Goal: Task Accomplishment & Management: Complete application form

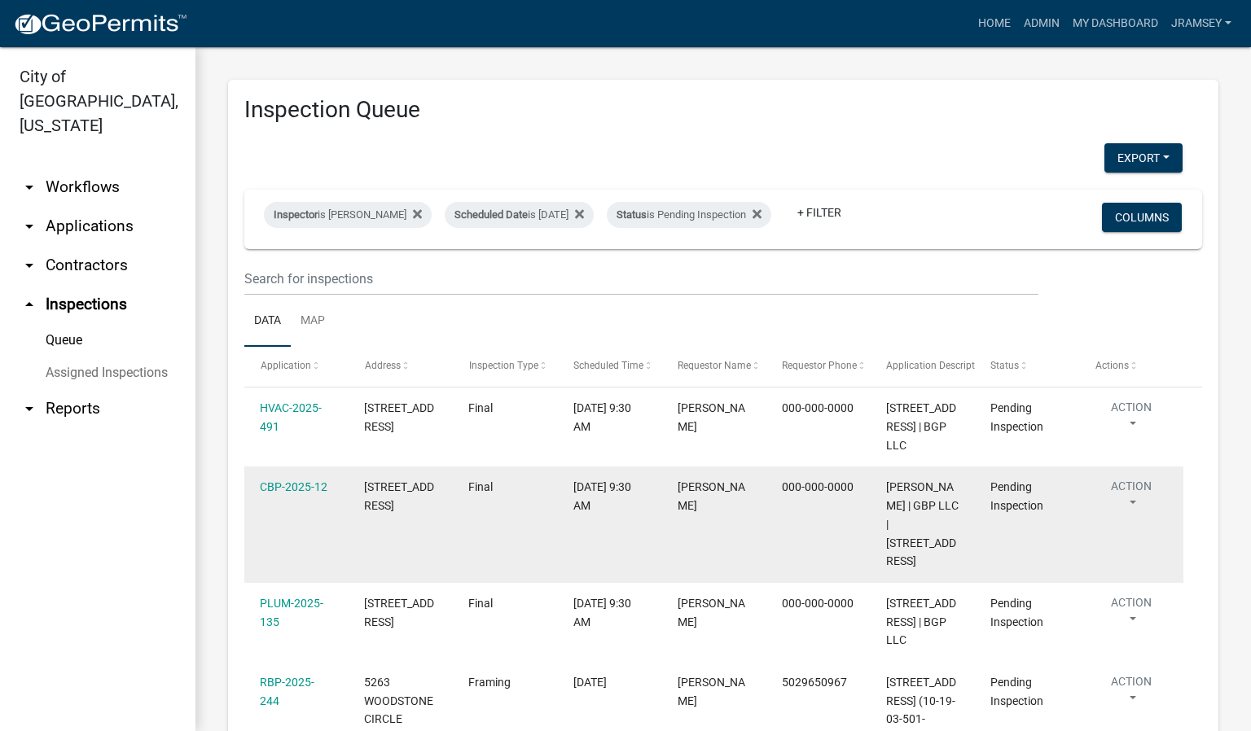
scroll to position [134, 0]
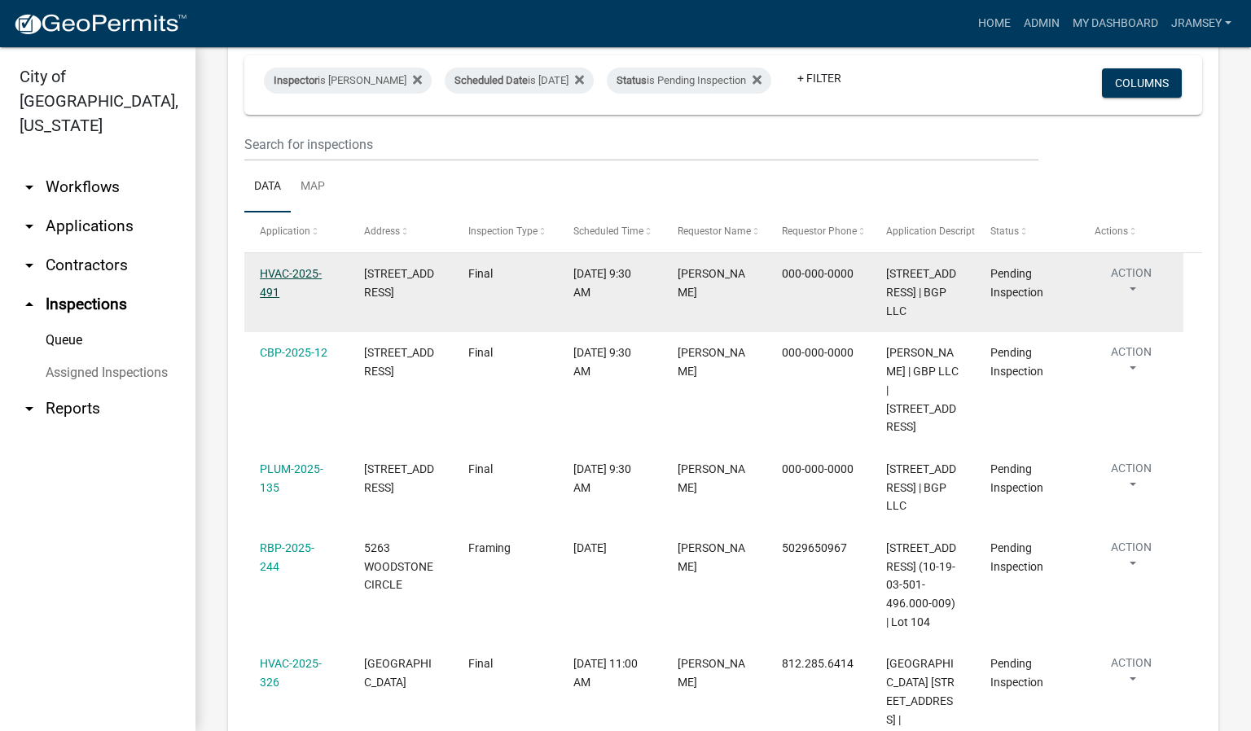
click at [292, 287] on link "HVAC-2025-491" at bounding box center [291, 283] width 62 height 32
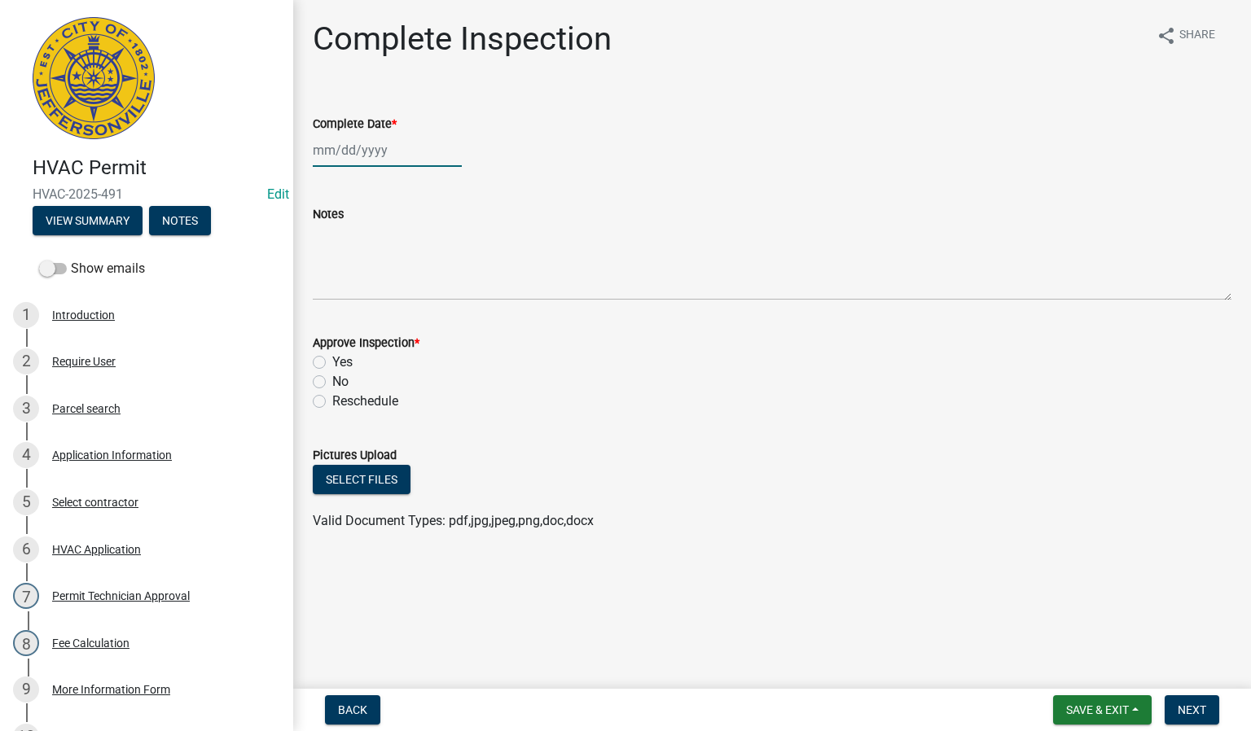
select select "8"
select select "2025"
click at [350, 157] on div "[PERSON_NAME] Feb Mar Apr [PERSON_NAME][DATE] Oct Nov [DATE] 1526 1527 1528 152…" at bounding box center [387, 150] width 149 height 33
click at [320, 343] on div "25" at bounding box center [329, 341] width 26 height 26
type input "[DATE]"
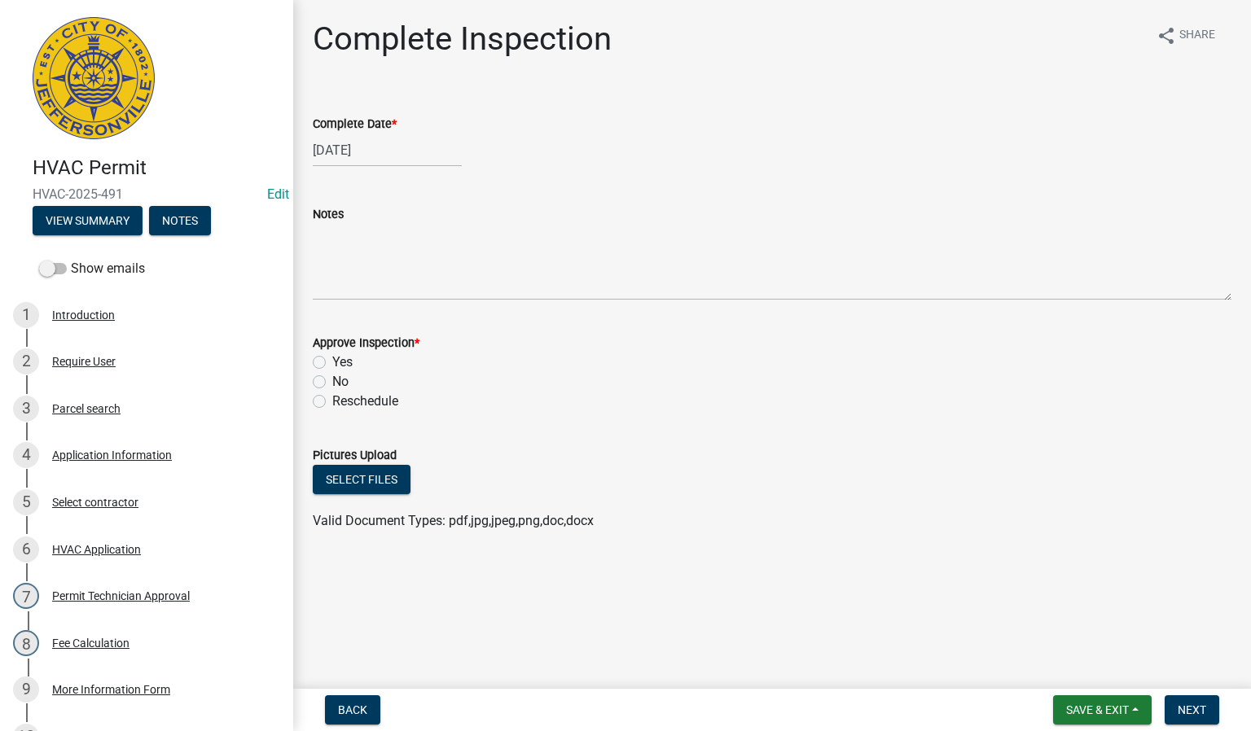
click at [332, 362] on label "Yes" at bounding box center [342, 363] width 20 height 20
click at [332, 362] on input "Yes" at bounding box center [337, 358] width 11 height 11
radio input "true"
click at [1184, 705] on span "Next" at bounding box center [1192, 710] width 29 height 13
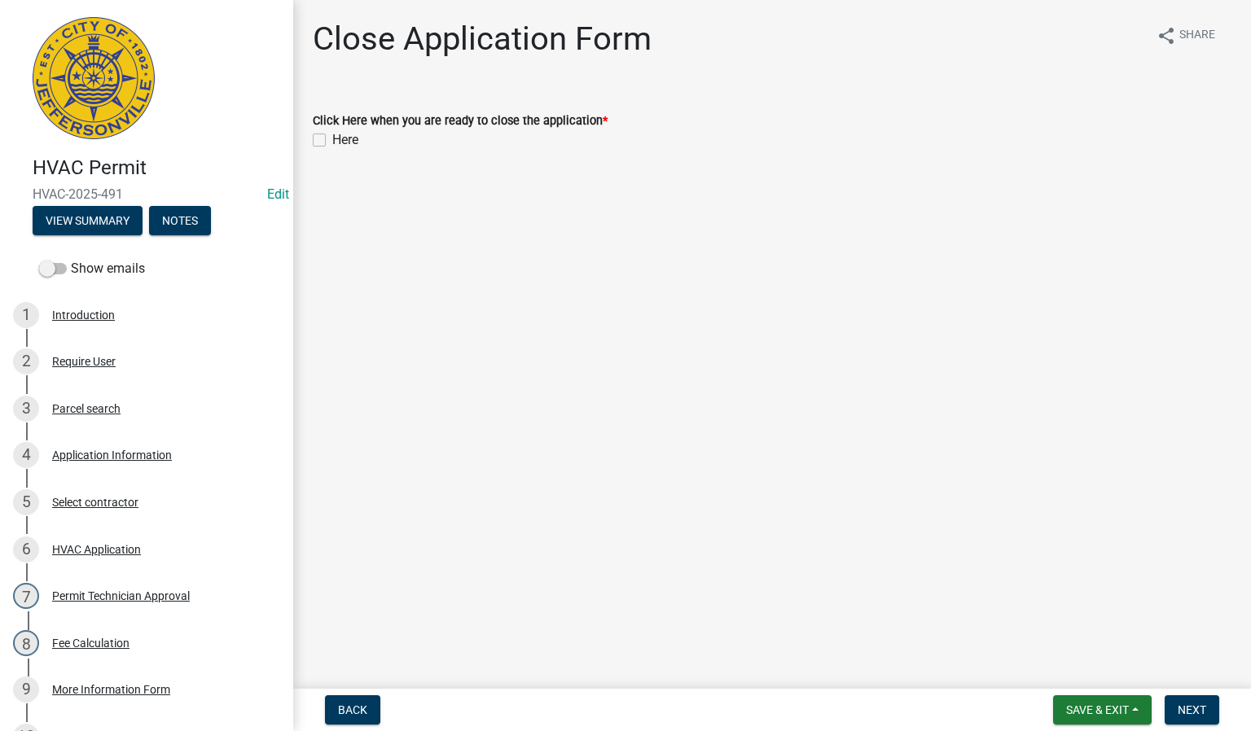
click at [332, 138] on label "Here" at bounding box center [345, 140] width 26 height 20
click at [332, 138] on input "Here" at bounding box center [337, 135] width 11 height 11
checkbox input "true"
click at [1186, 707] on span "Next" at bounding box center [1192, 710] width 29 height 13
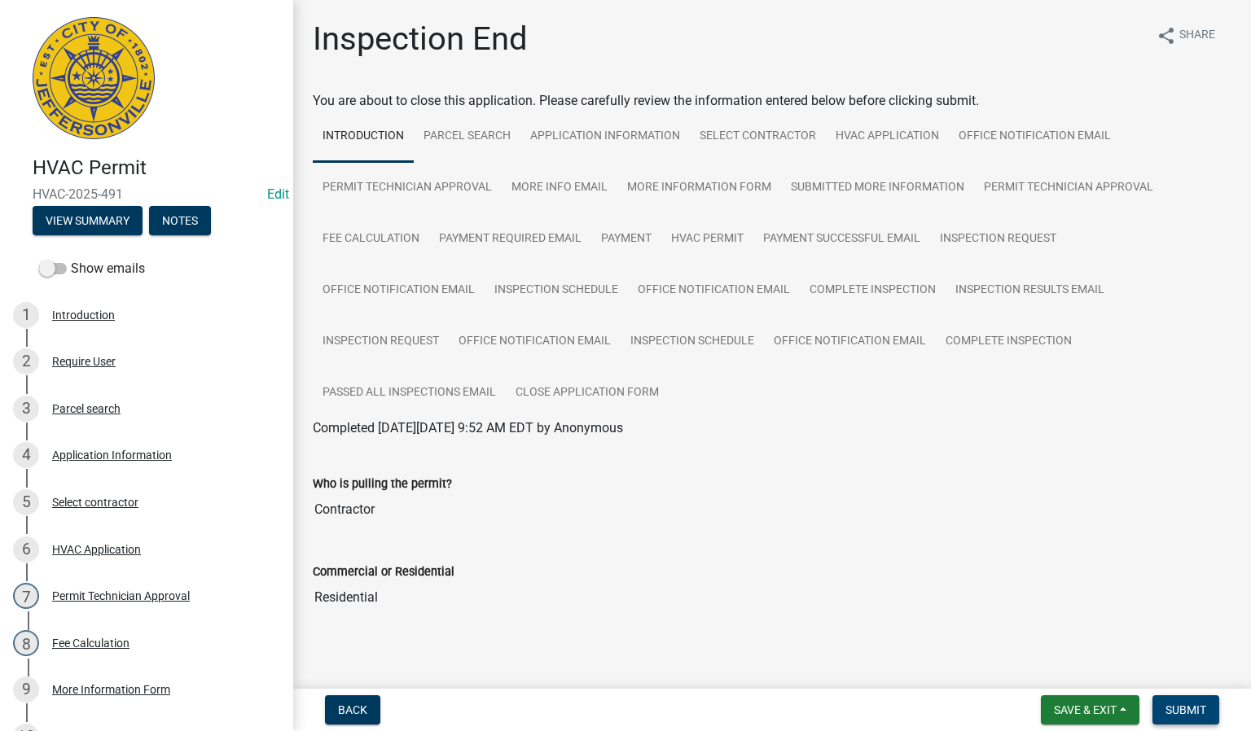
click at [1171, 711] on span "Submit" at bounding box center [1186, 710] width 41 height 13
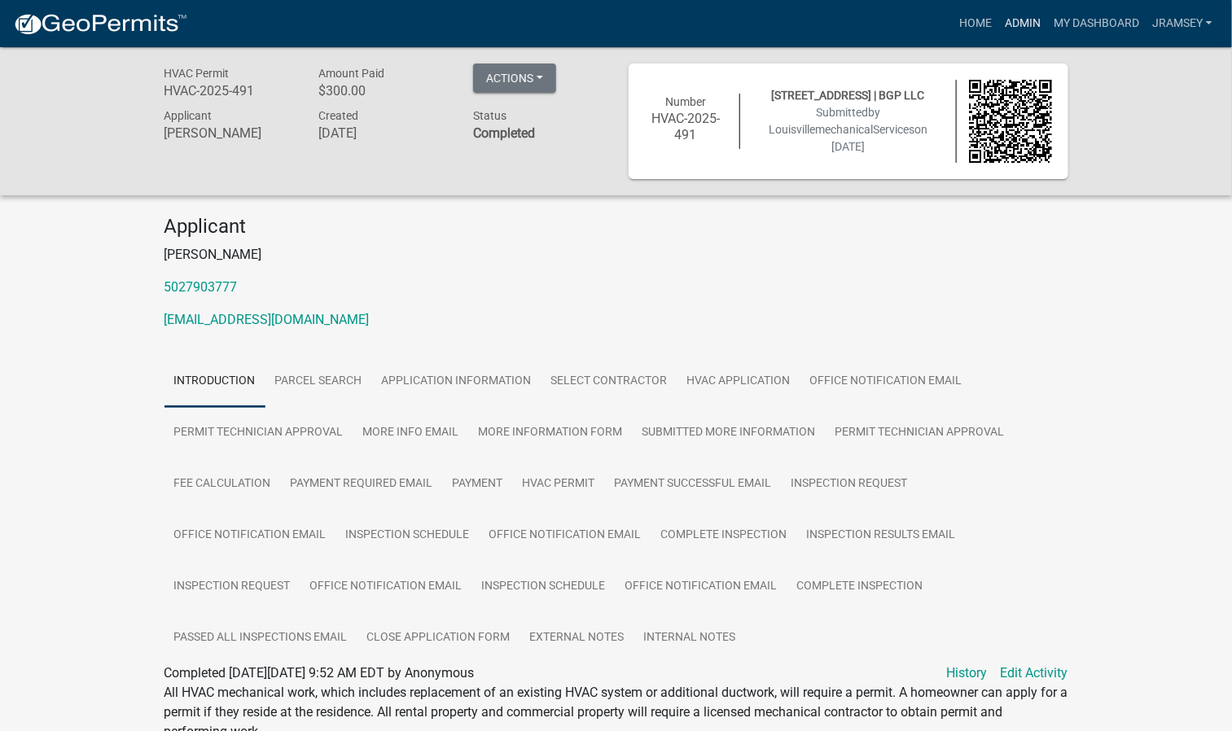
click at [1024, 27] on link "Admin" at bounding box center [1023, 23] width 49 height 31
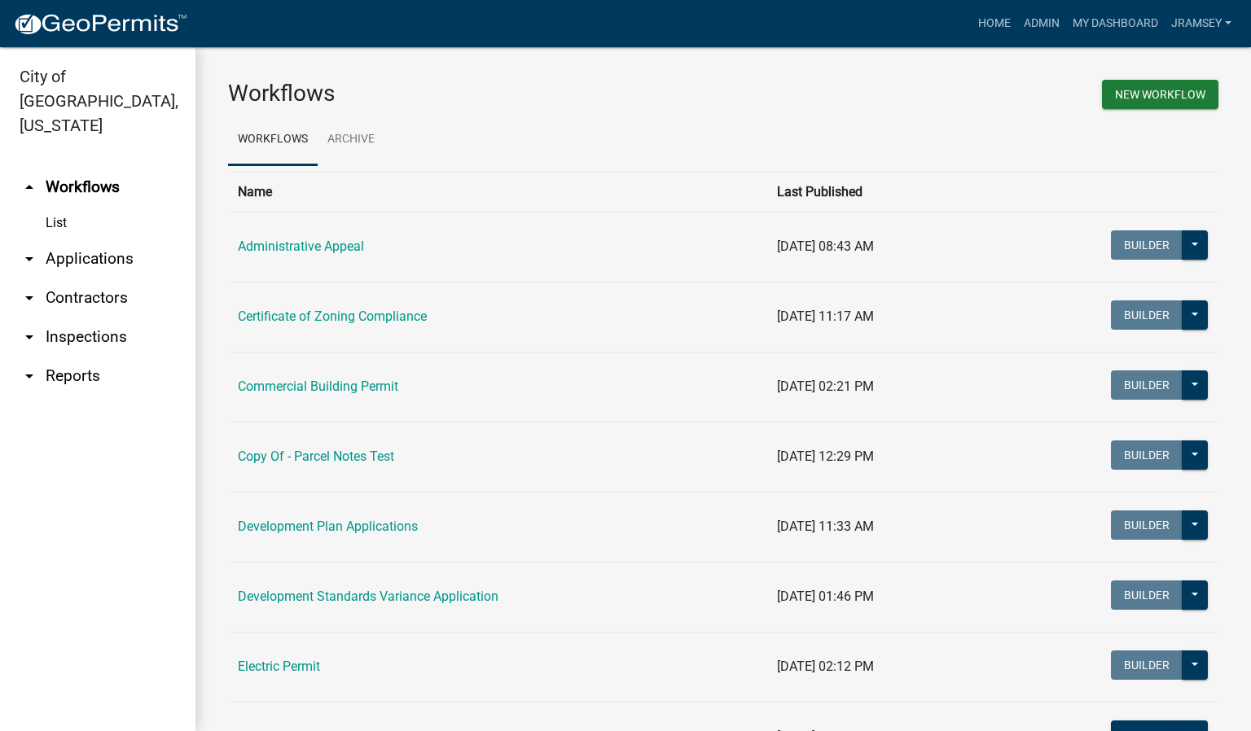
click at [71, 318] on link "arrow_drop_down Inspections" at bounding box center [97, 337] width 195 height 39
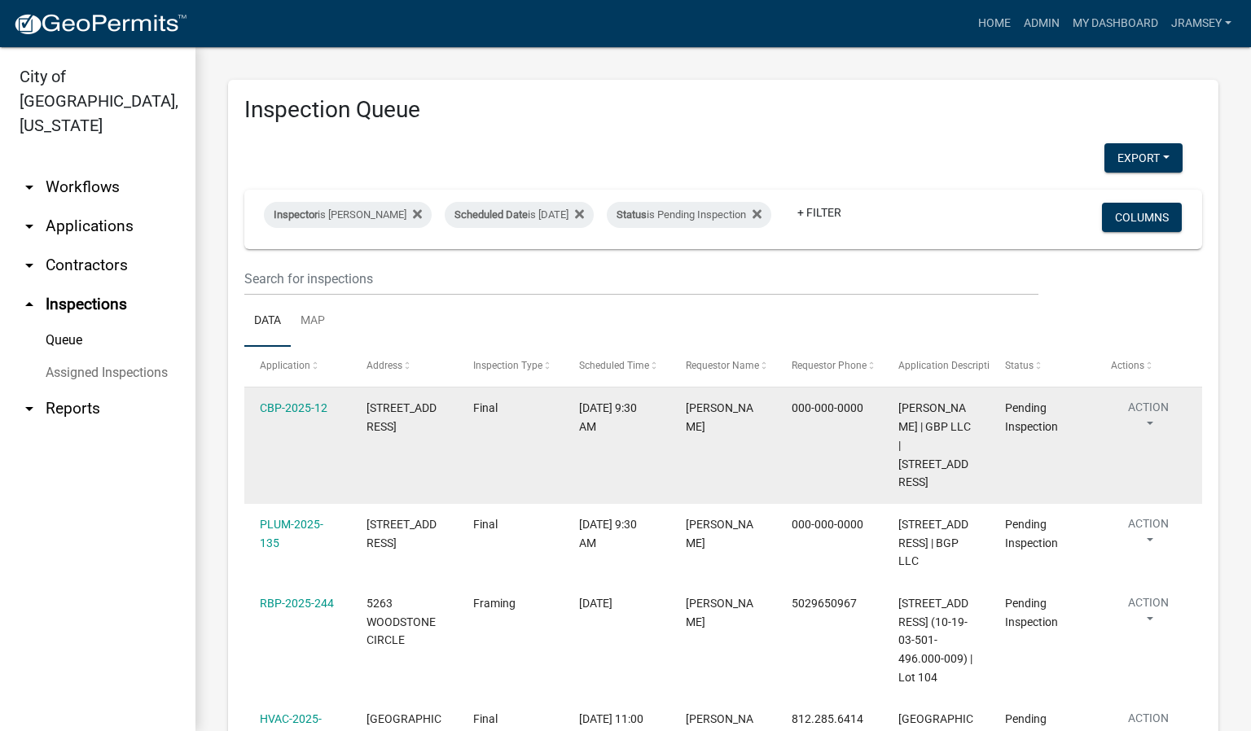
click at [1149, 418] on button "Action" at bounding box center [1148, 419] width 75 height 41
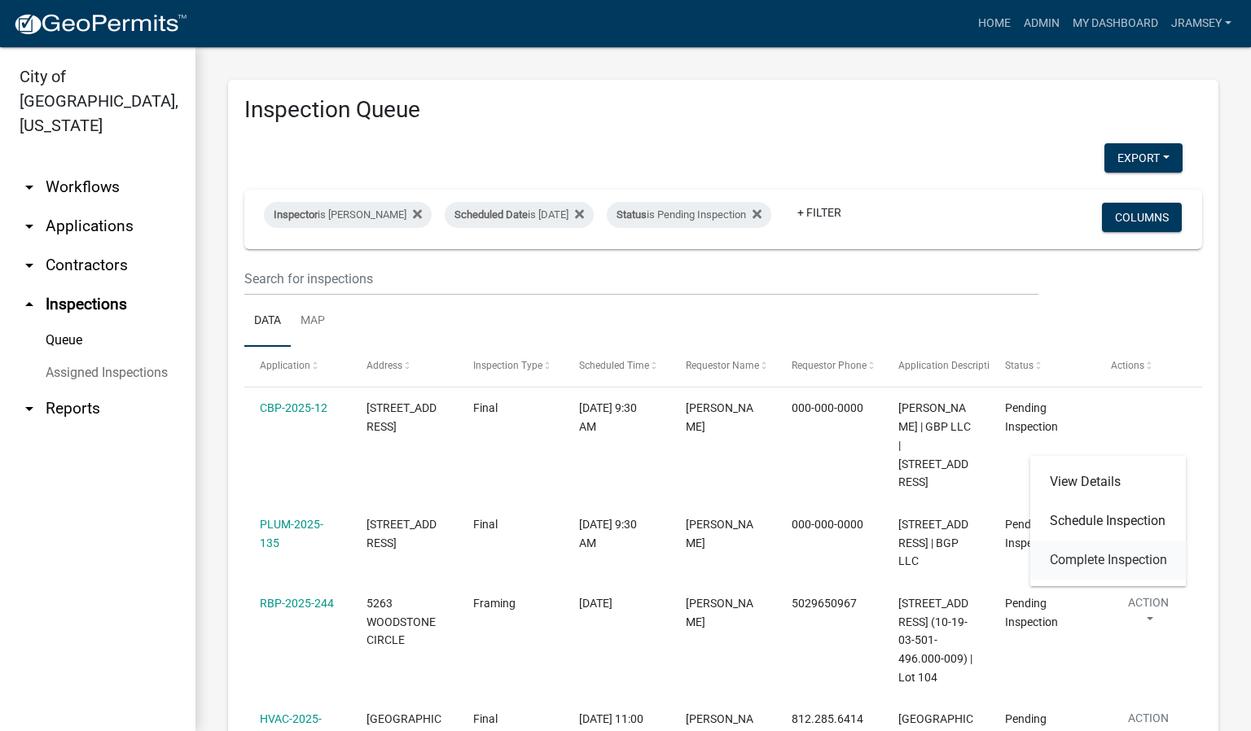
click at [1102, 560] on link "Complete Inspection" at bounding box center [1108, 560] width 156 height 39
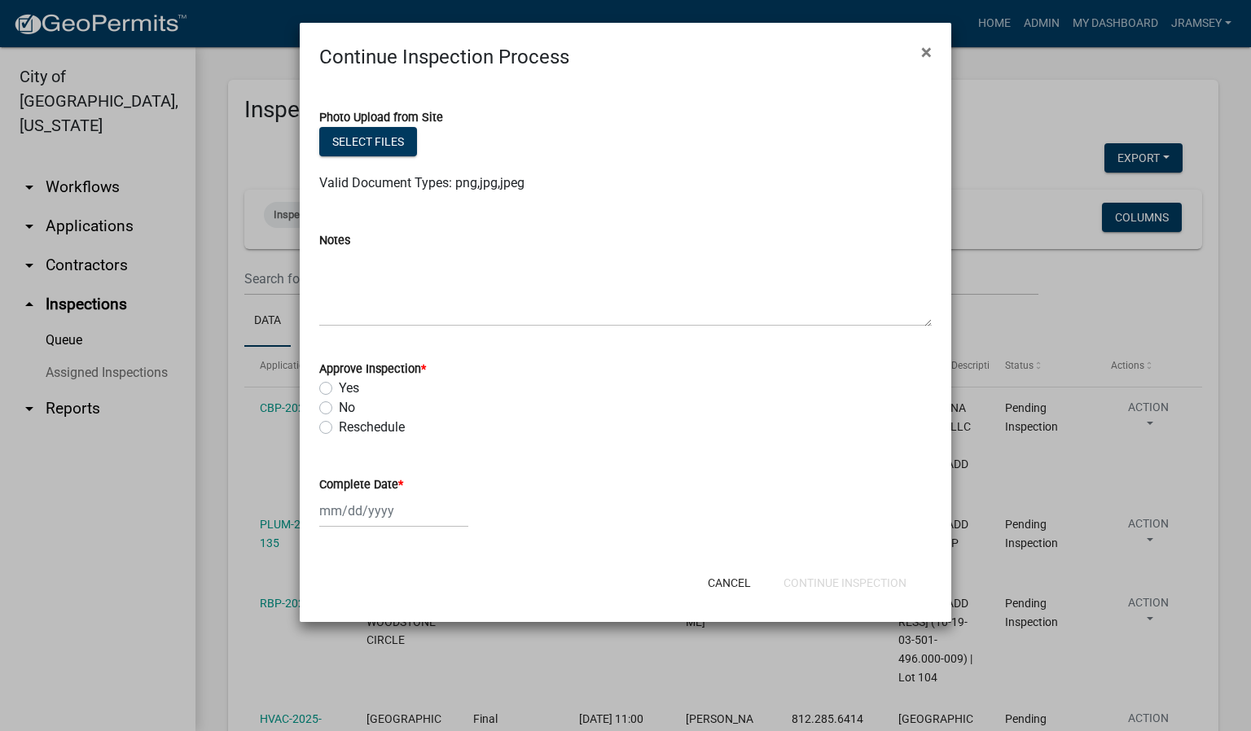
click at [339, 411] on label "No" at bounding box center [347, 408] width 16 height 20
click at [339, 409] on input "No" at bounding box center [344, 403] width 11 height 11
radio input "true"
click at [343, 512] on div at bounding box center [393, 510] width 149 height 33
select select "8"
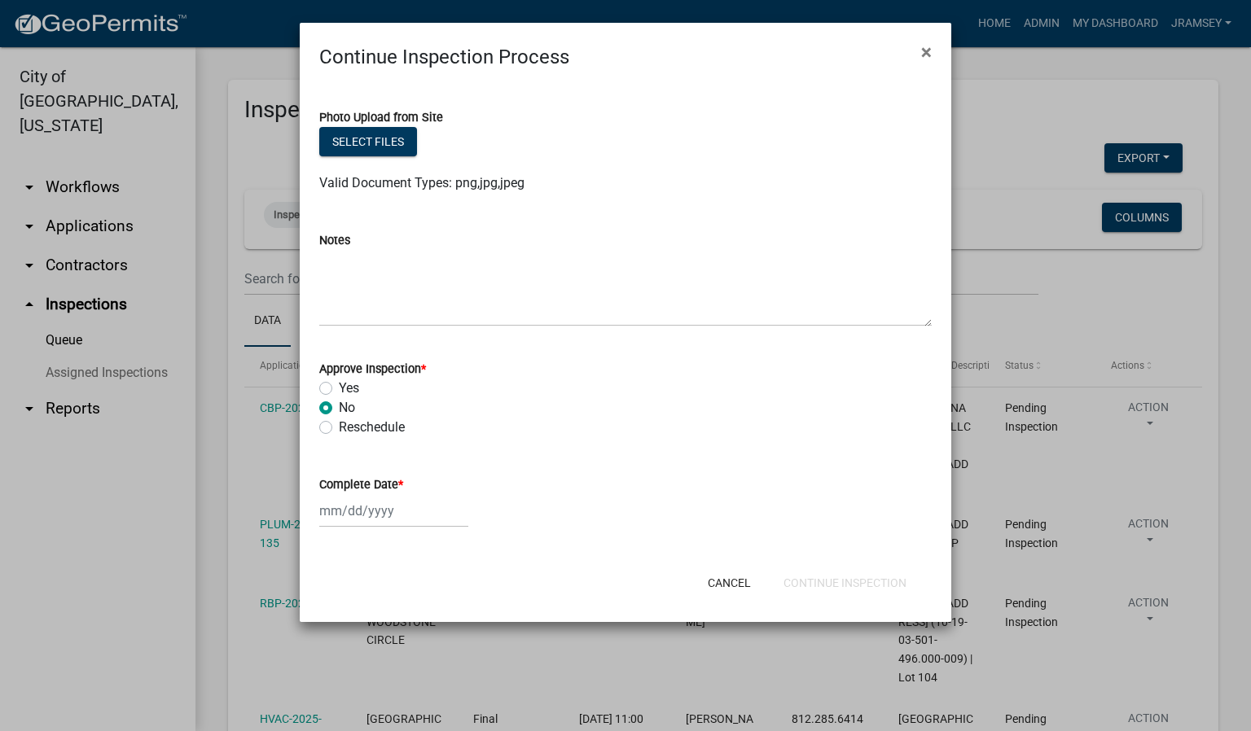
select select "2025"
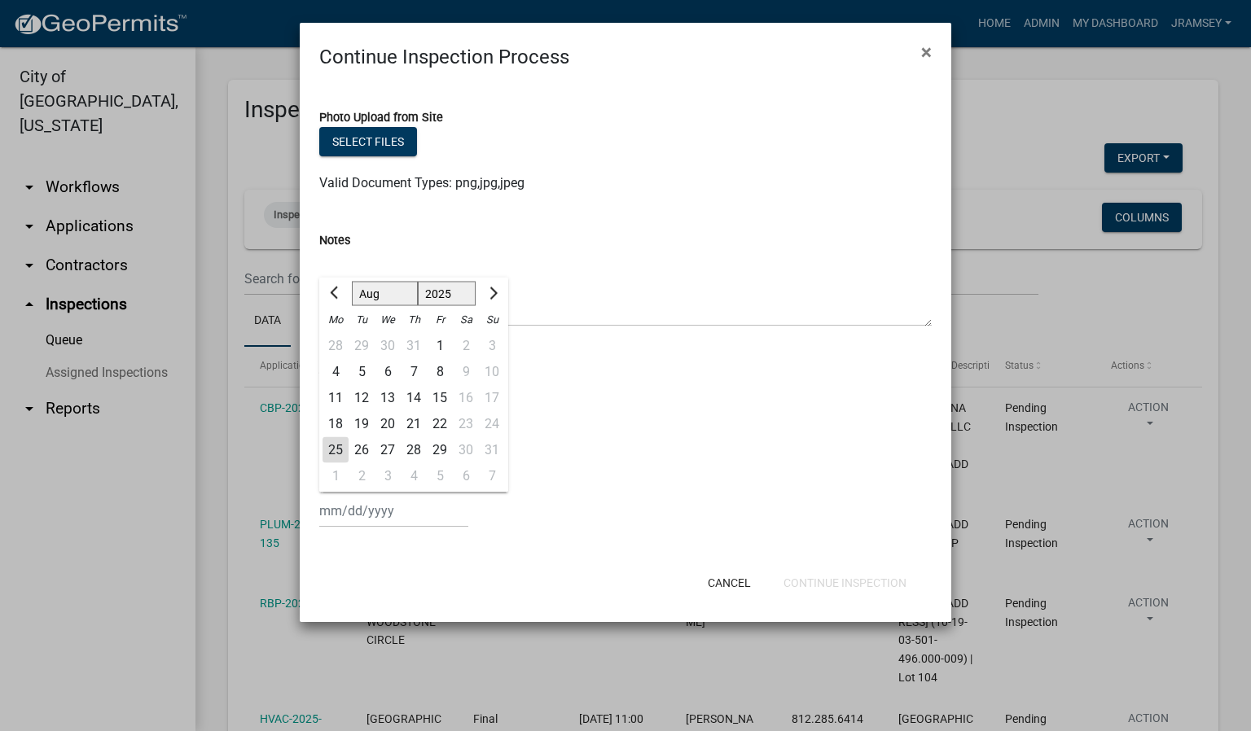
click at [338, 446] on div "25" at bounding box center [336, 450] width 26 height 26
type input "[DATE]"
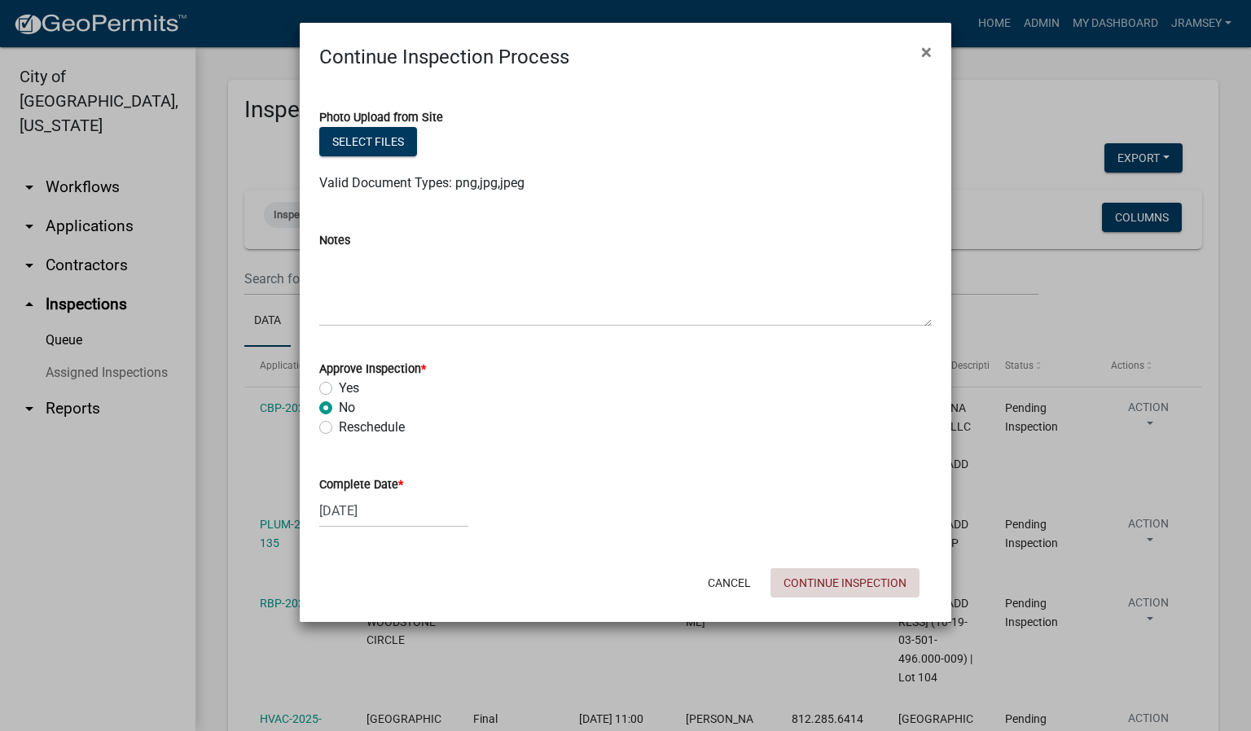
click at [823, 582] on button "Continue Inspection" at bounding box center [845, 583] width 149 height 29
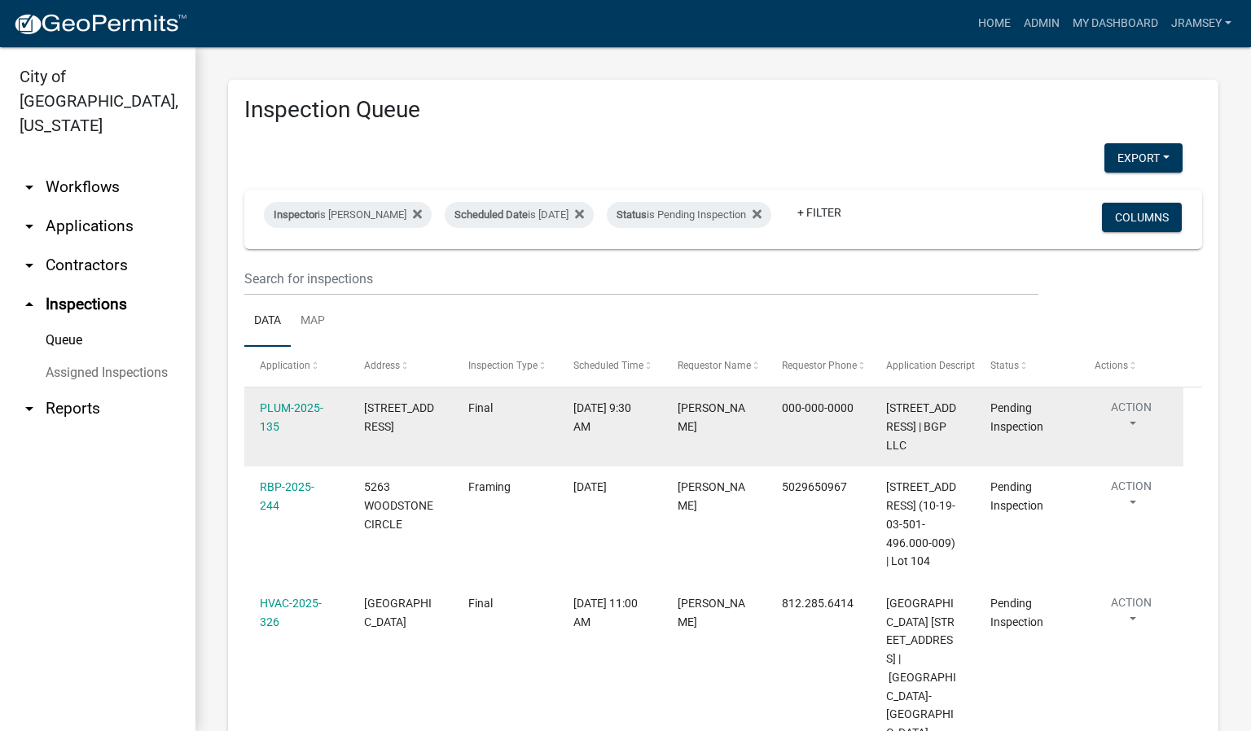
click at [1134, 425] on button "Action" at bounding box center [1131, 419] width 73 height 41
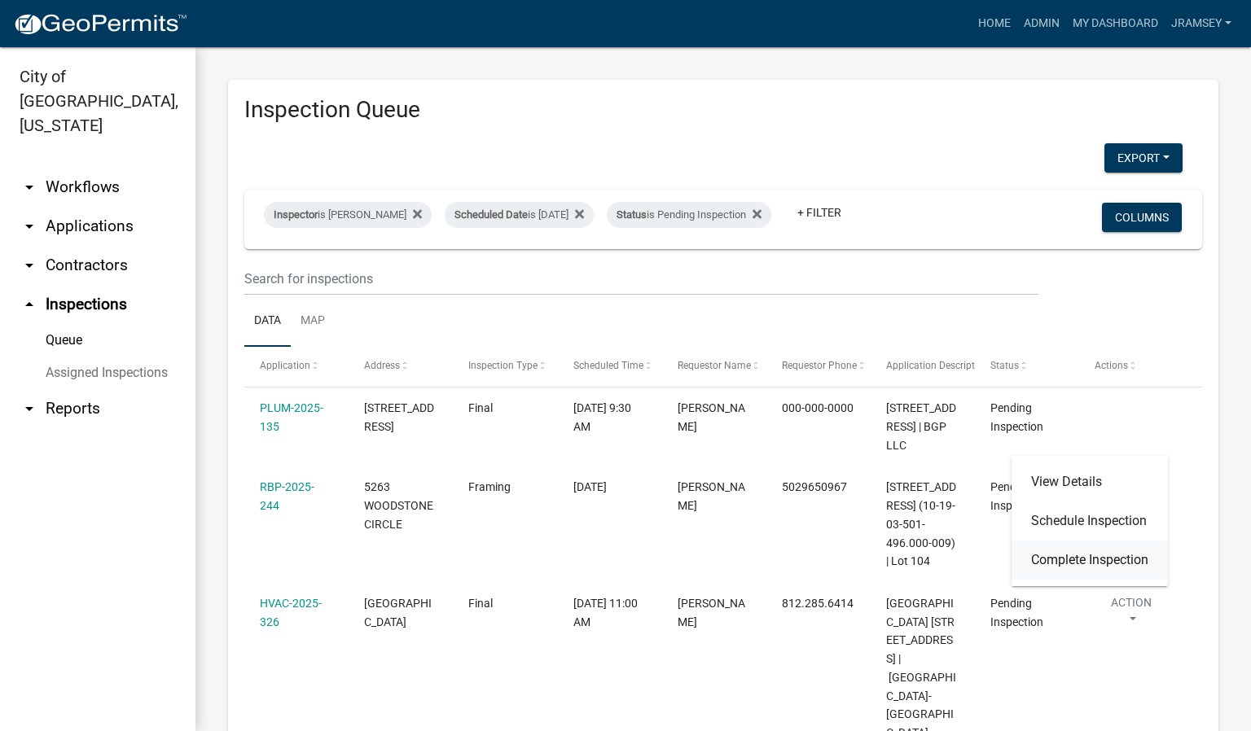
click at [1076, 557] on link "Complete Inspection" at bounding box center [1090, 560] width 156 height 39
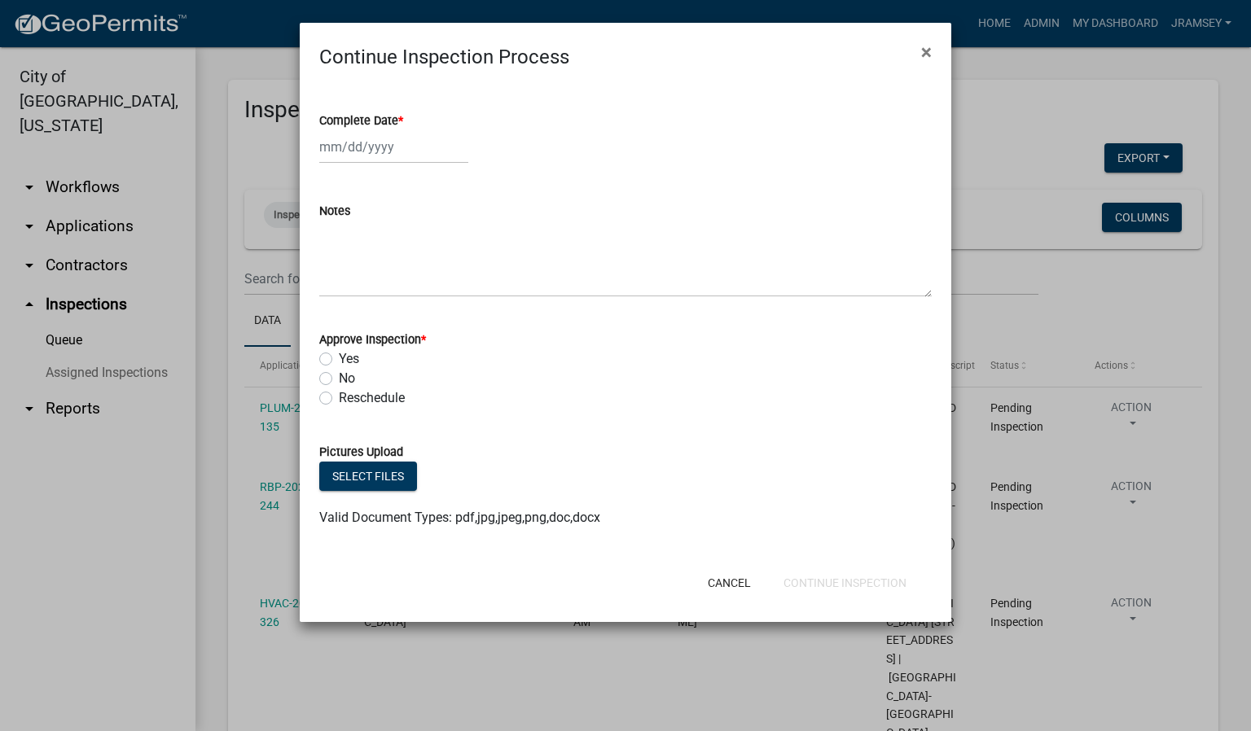
click at [339, 380] on label "No" at bounding box center [347, 379] width 16 height 20
click at [339, 380] on input "No" at bounding box center [344, 374] width 11 height 11
radio input "true"
click at [371, 144] on div at bounding box center [393, 146] width 149 height 33
select select "8"
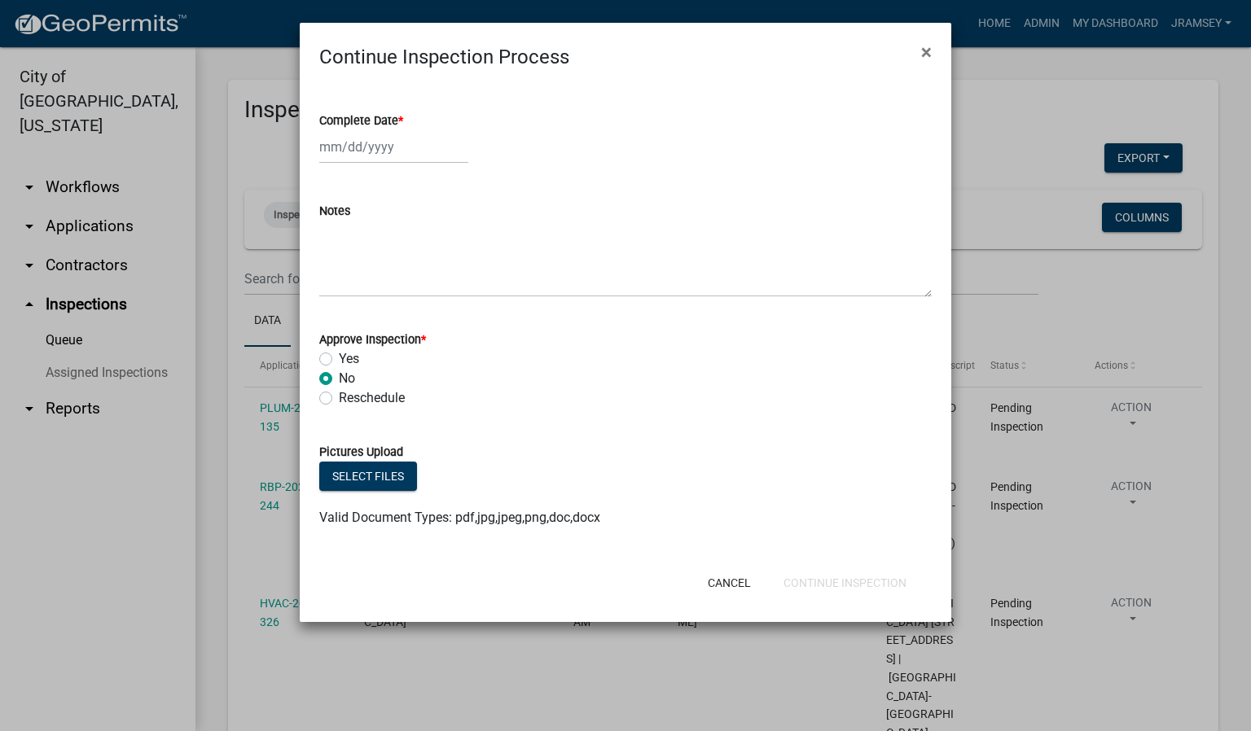
select select "2025"
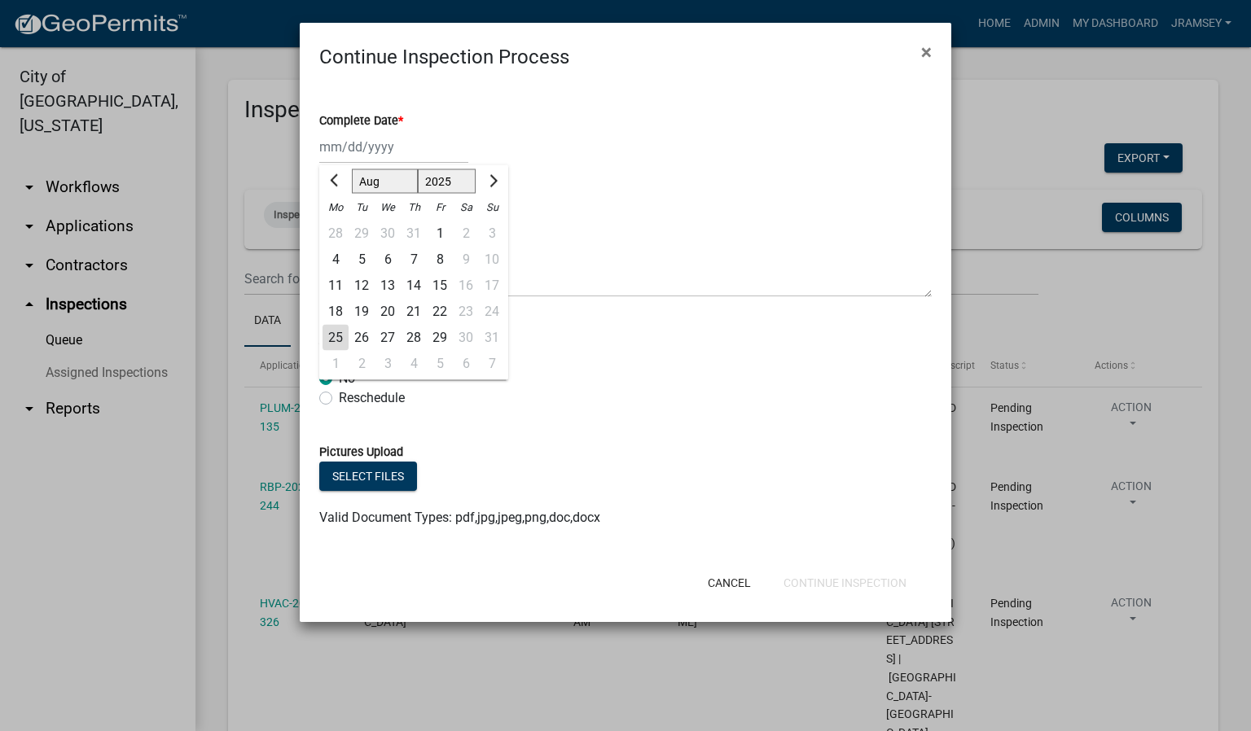
click at [335, 335] on div "25" at bounding box center [336, 338] width 26 height 26
type input "[DATE]"
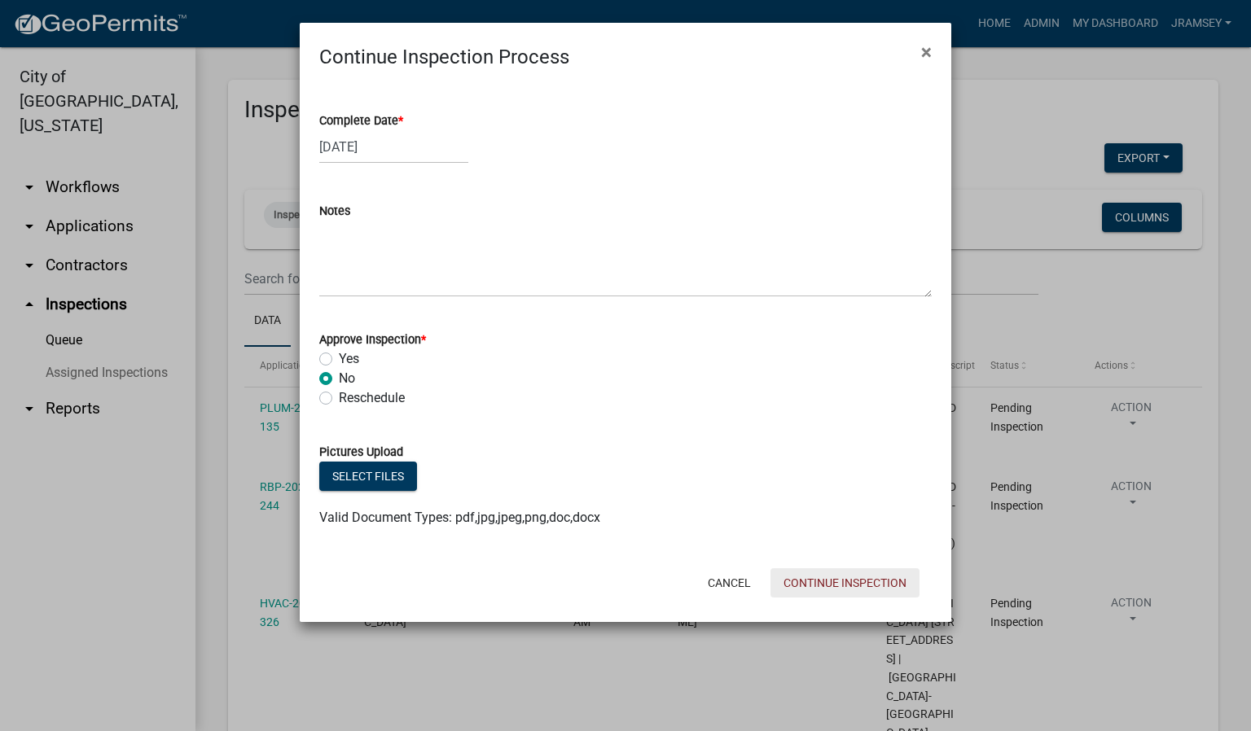
click at [815, 585] on button "Continue Inspection" at bounding box center [845, 583] width 149 height 29
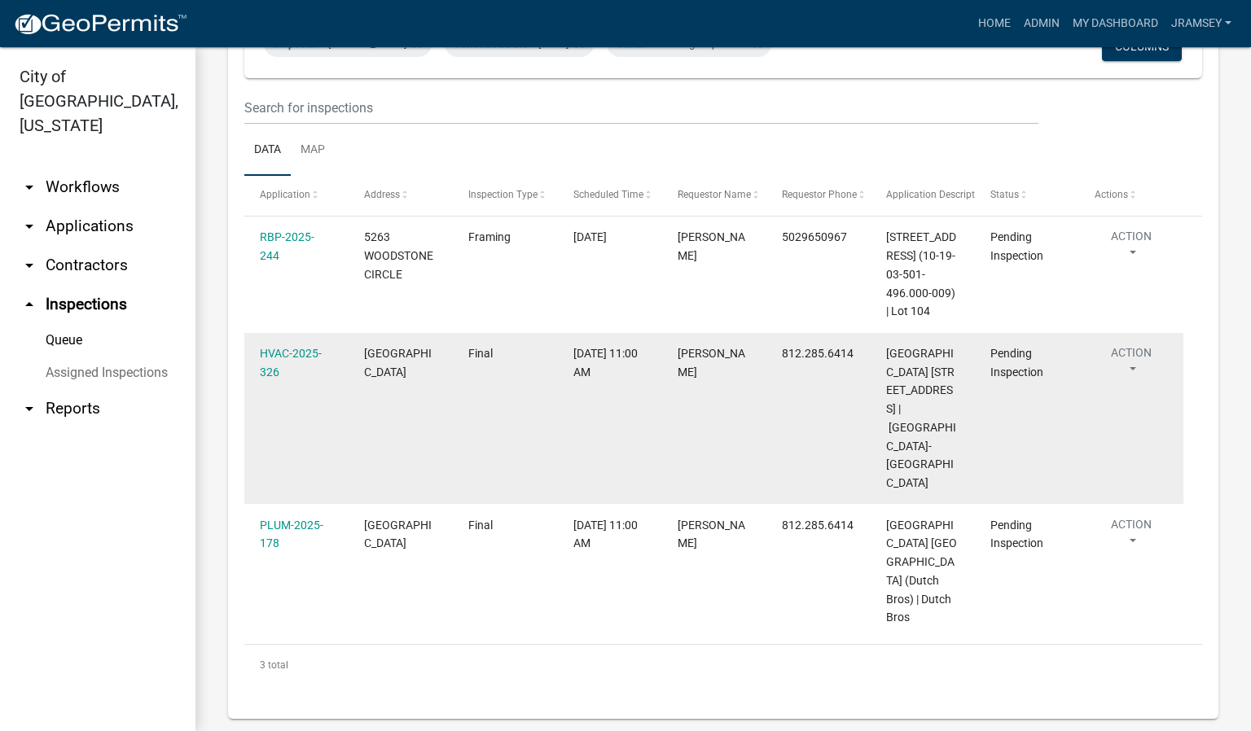
scroll to position [259, 0]
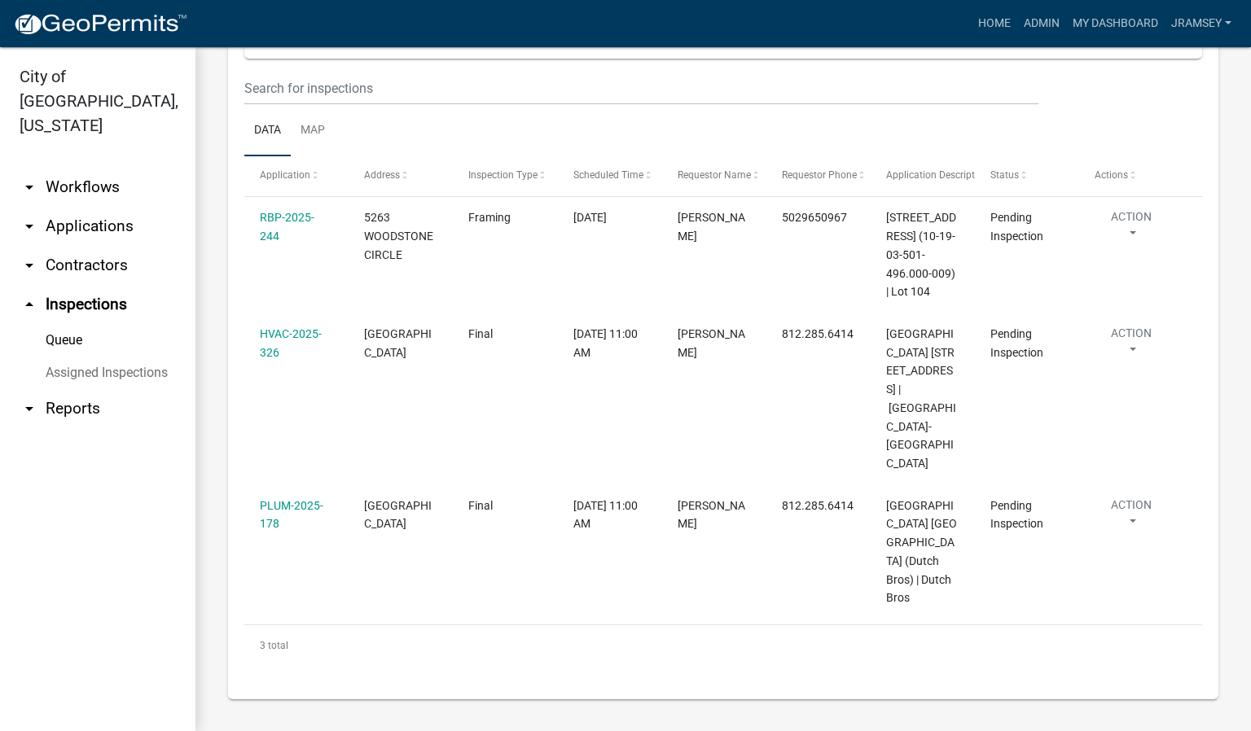
click at [81, 207] on link "arrow_drop_down Applications" at bounding box center [97, 226] width 195 height 39
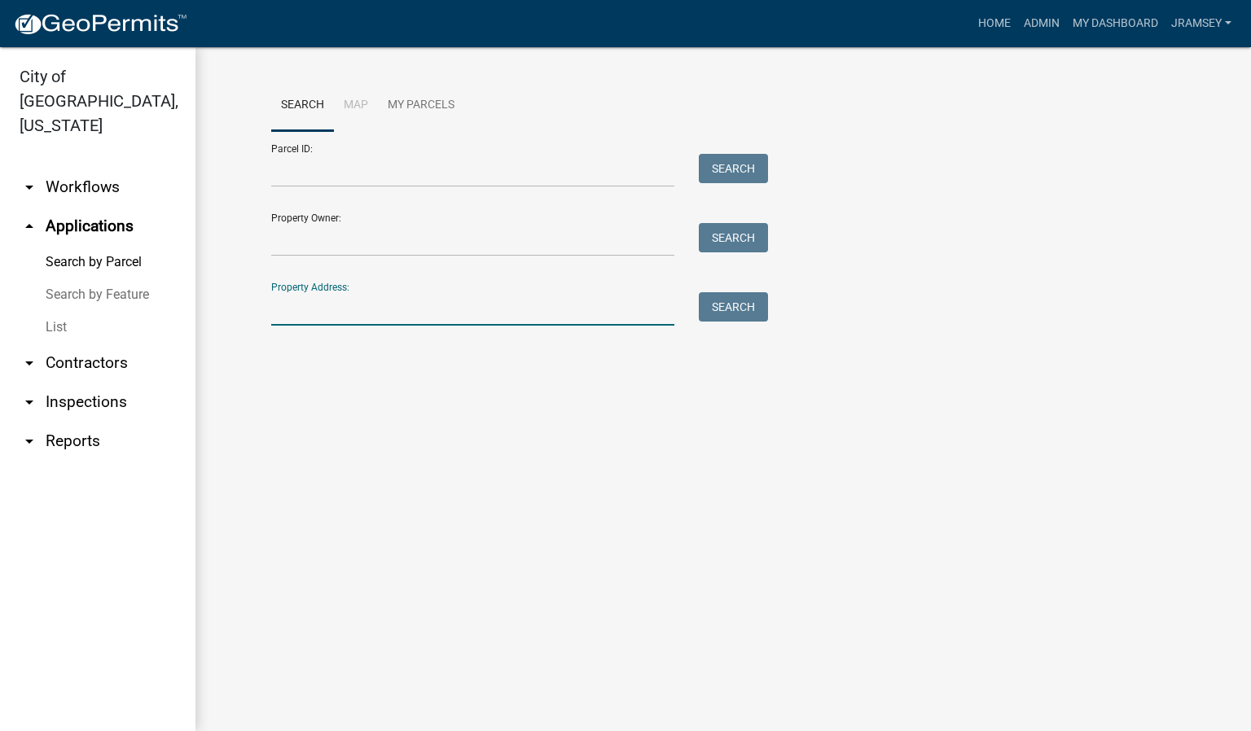
click at [350, 314] on input "Property Address:" at bounding box center [472, 308] width 403 height 33
type input "5263 wood"
click at [740, 311] on button "Search" at bounding box center [733, 306] width 69 height 29
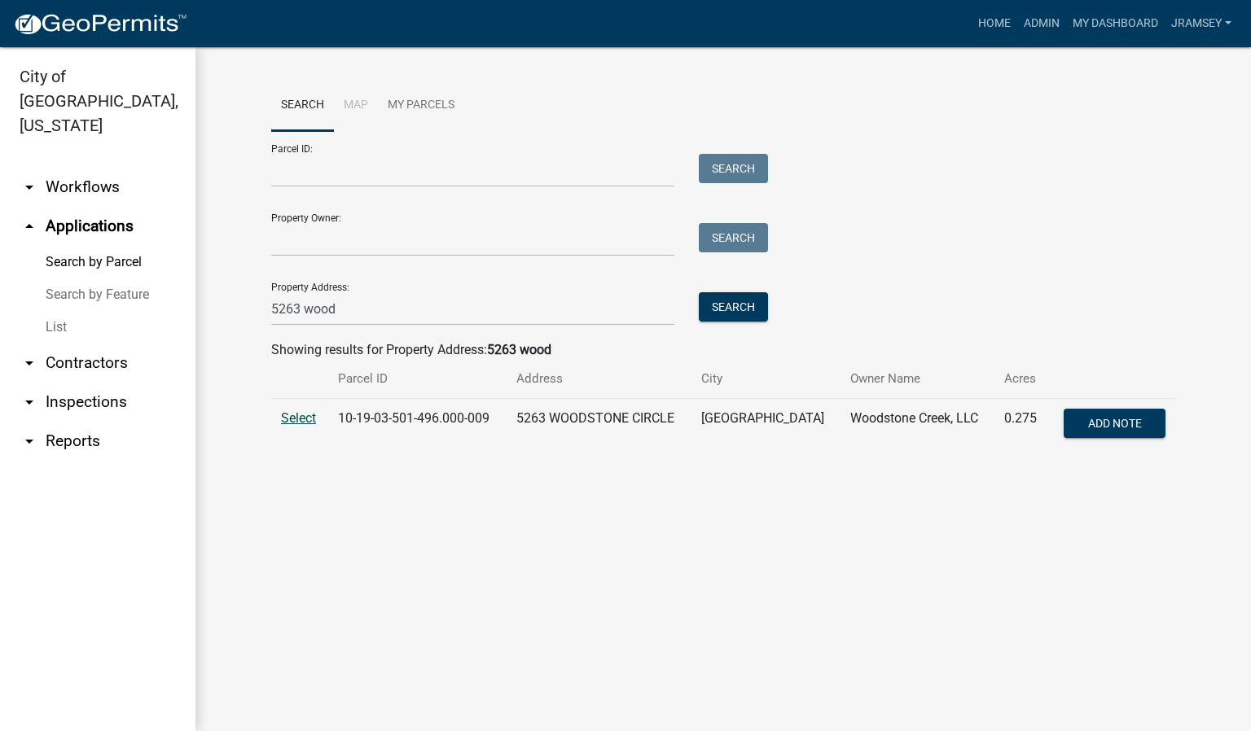
click at [294, 415] on span "Select" at bounding box center [298, 418] width 35 height 15
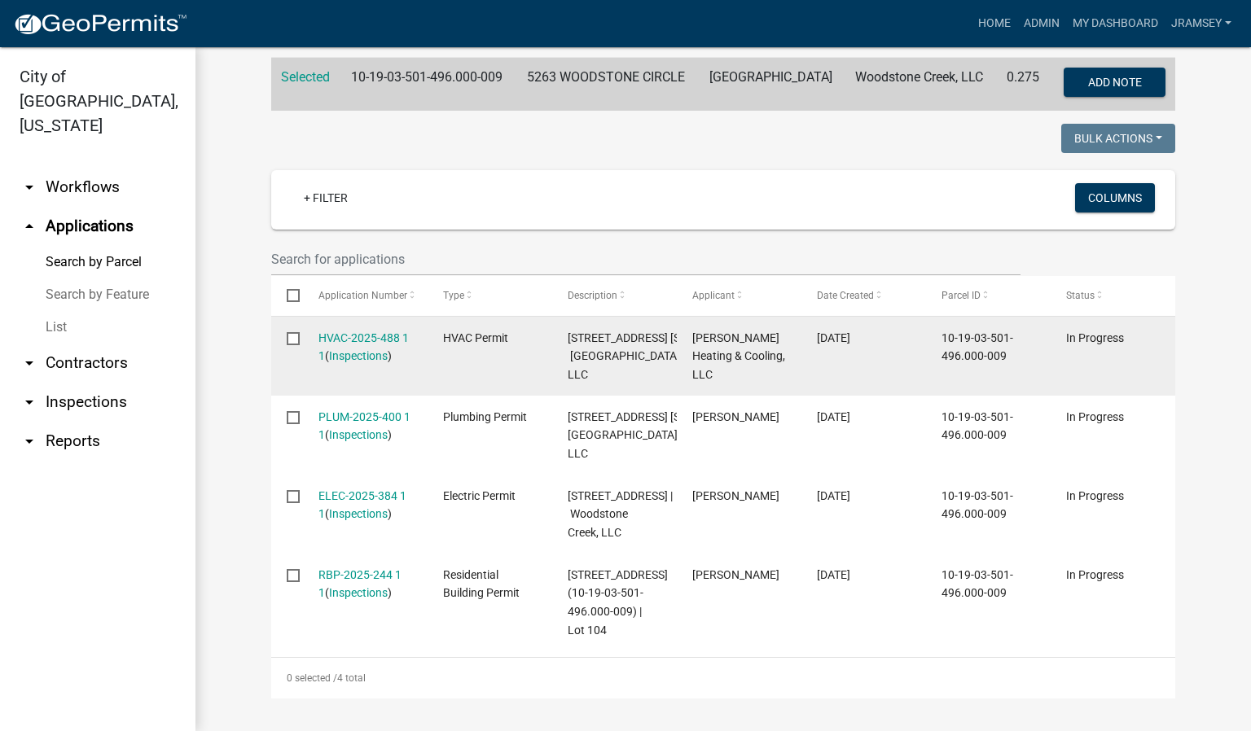
scroll to position [367, 0]
click at [359, 349] on link "Inspections" at bounding box center [358, 355] width 59 height 13
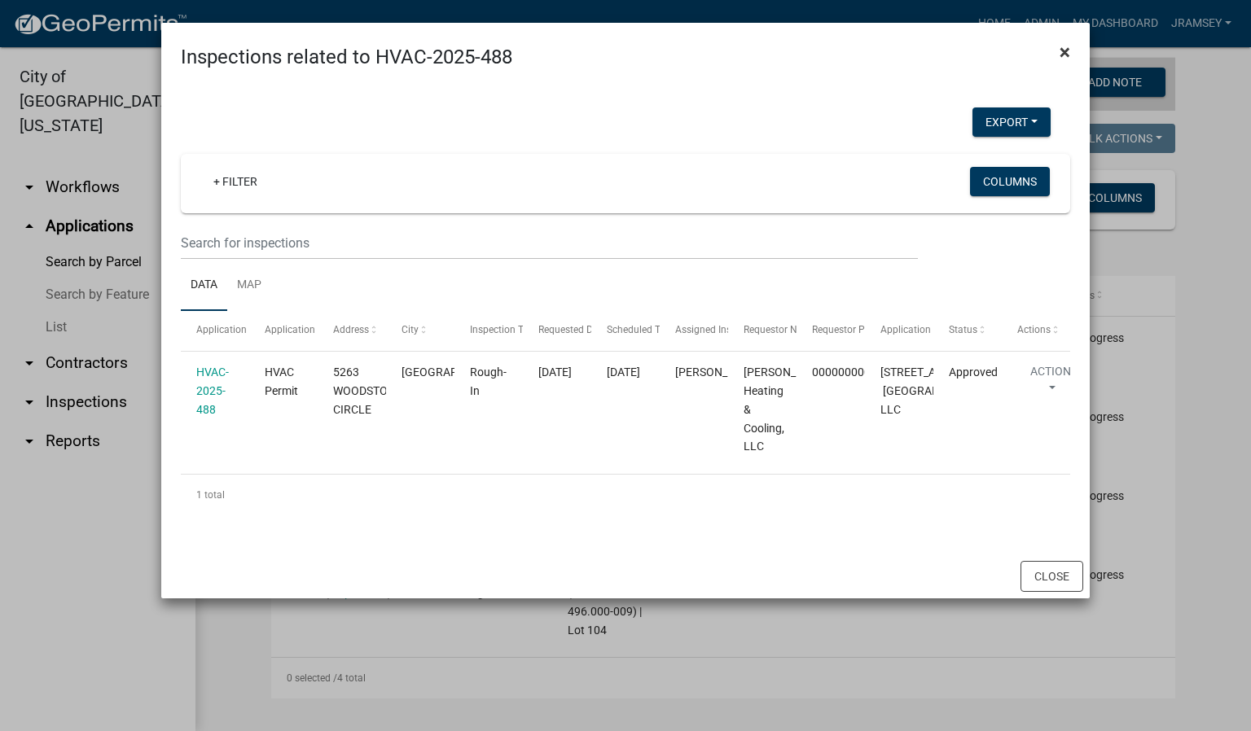
click at [1066, 49] on span "×" at bounding box center [1065, 52] width 11 height 23
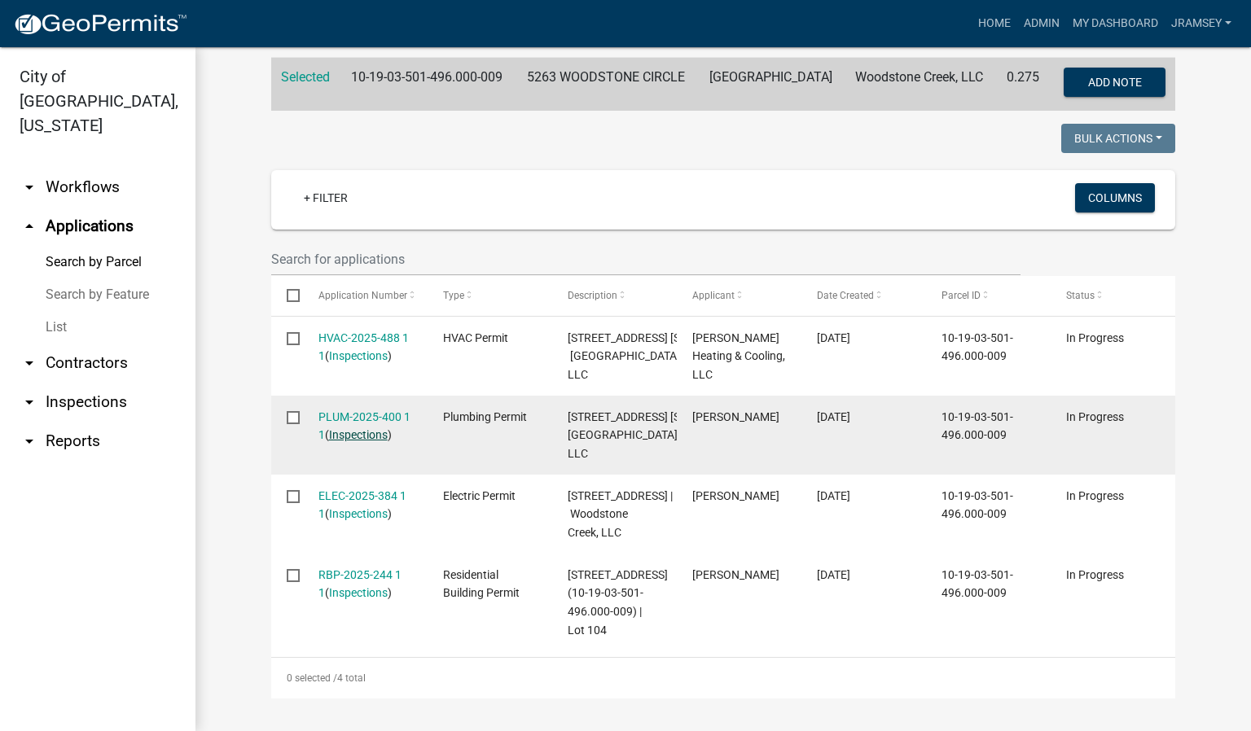
click at [338, 441] on link "Inspections" at bounding box center [358, 434] width 59 height 13
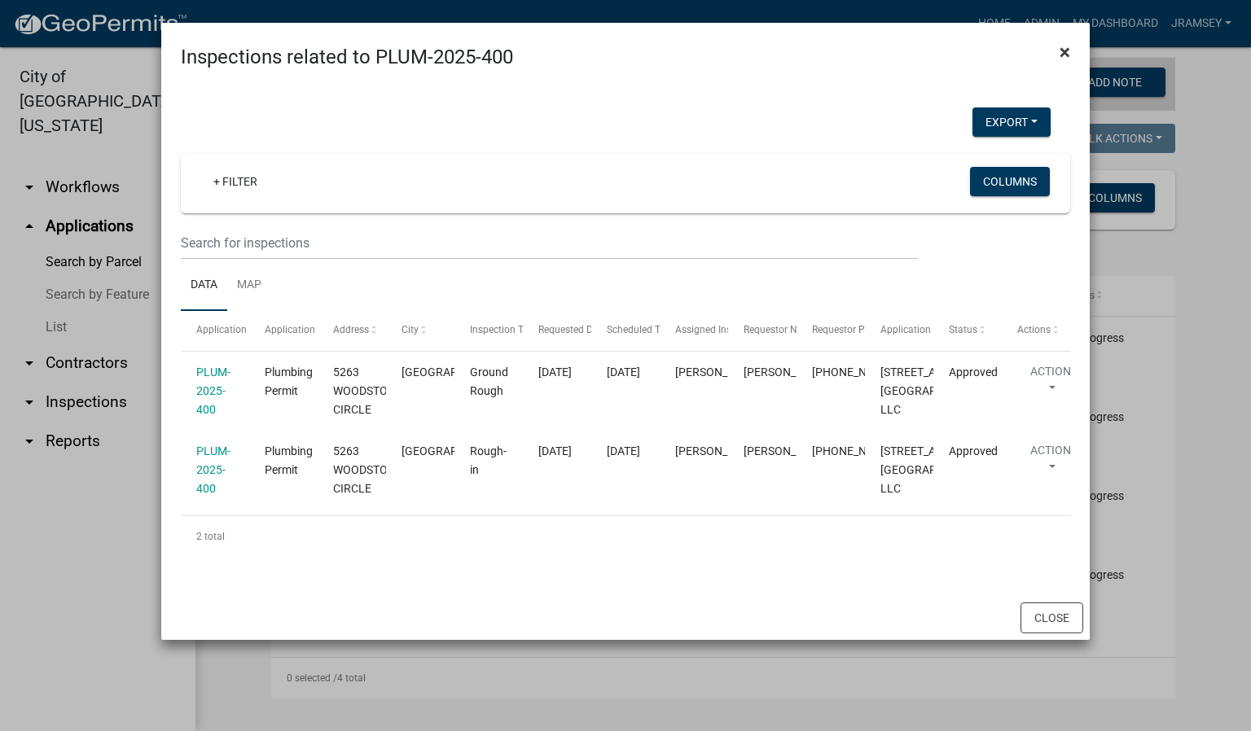
click at [1060, 47] on span "×" at bounding box center [1065, 52] width 11 height 23
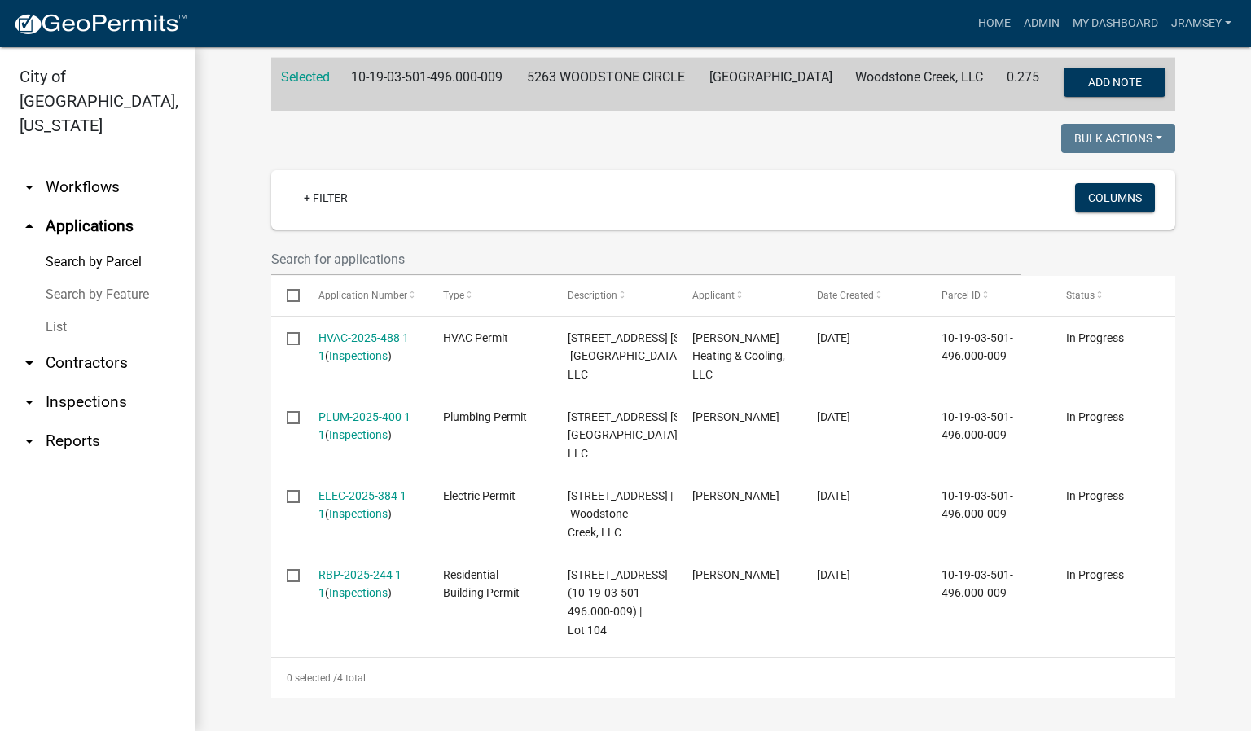
click at [100, 383] on link "arrow_drop_down Inspections" at bounding box center [97, 402] width 195 height 39
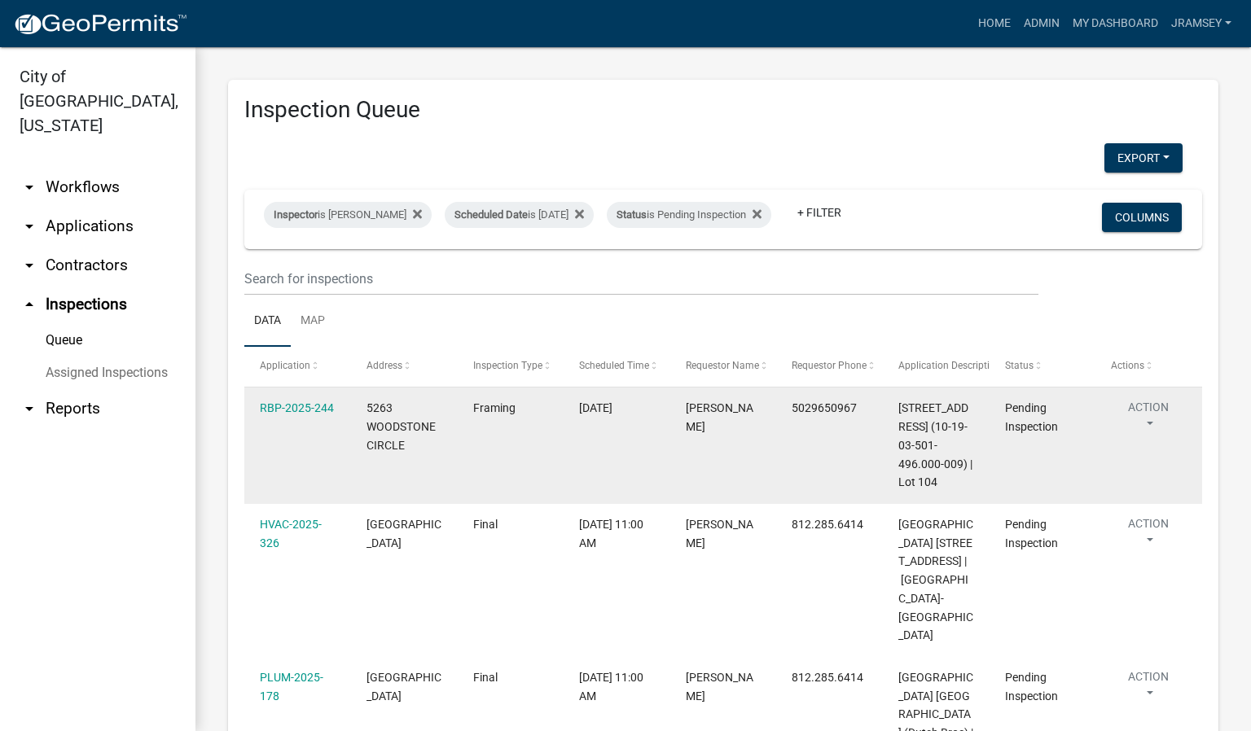
click at [1156, 419] on button "Action" at bounding box center [1148, 419] width 75 height 41
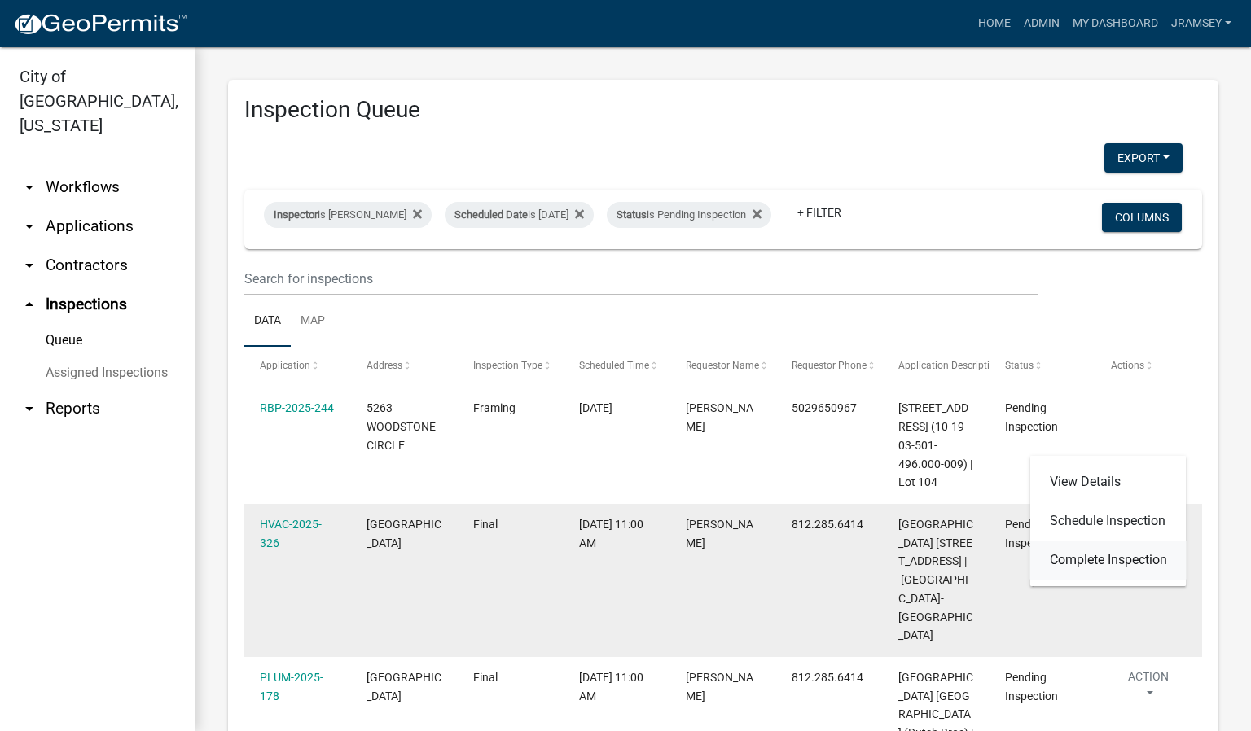
click at [1124, 560] on link "Complete Inspection" at bounding box center [1108, 560] width 156 height 39
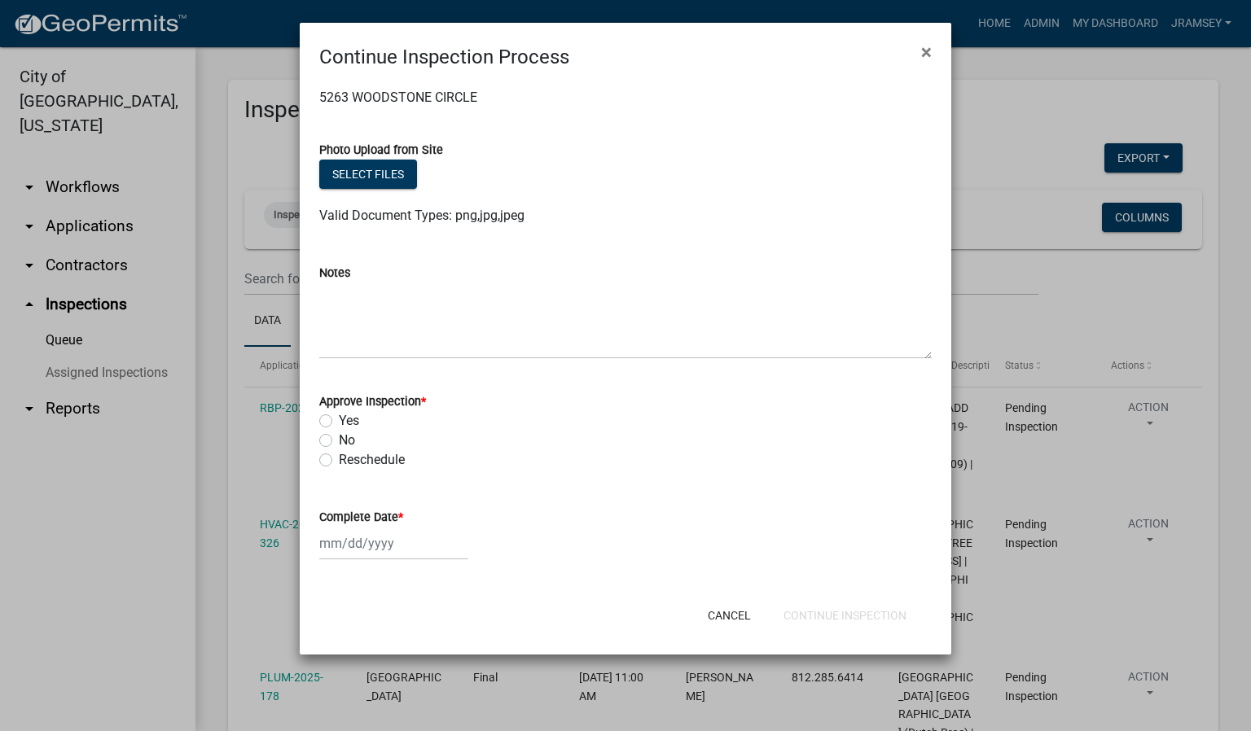
click at [339, 424] on label "Yes" at bounding box center [349, 421] width 20 height 20
click at [339, 422] on input "Yes" at bounding box center [344, 416] width 11 height 11
radio input "true"
click at [354, 543] on div at bounding box center [393, 543] width 149 height 33
select select "8"
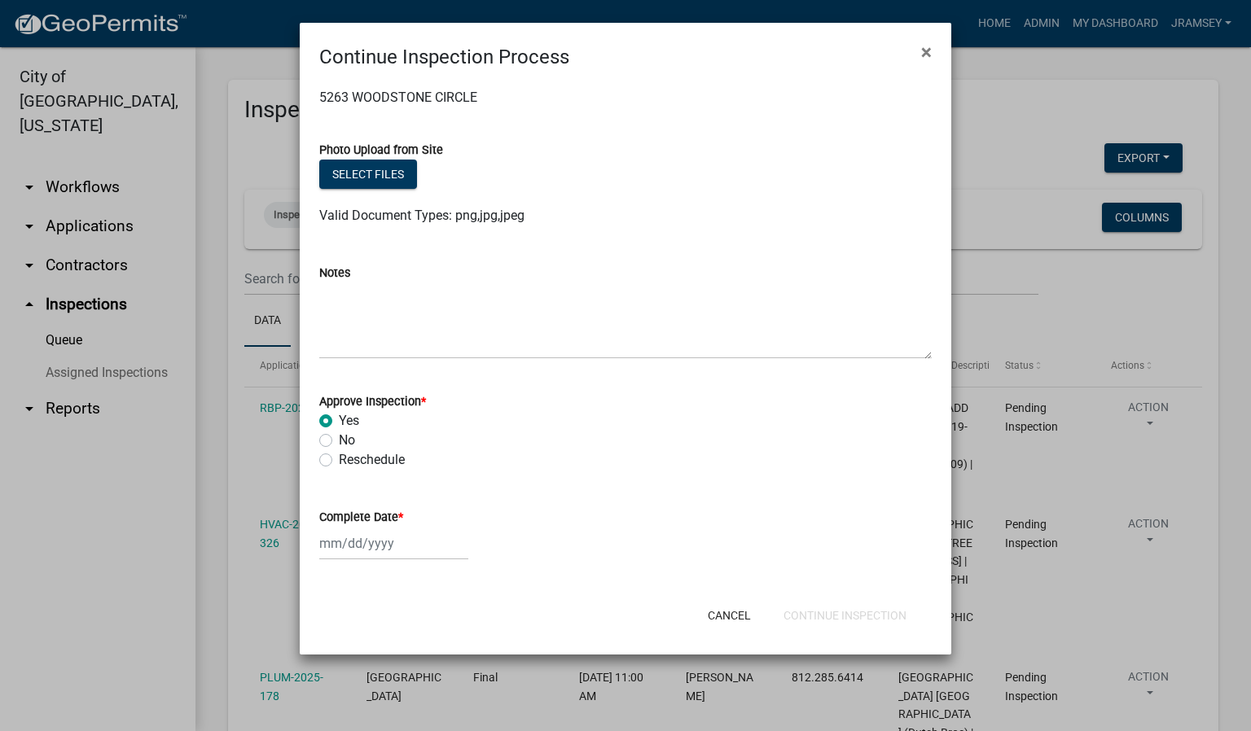
select select "2025"
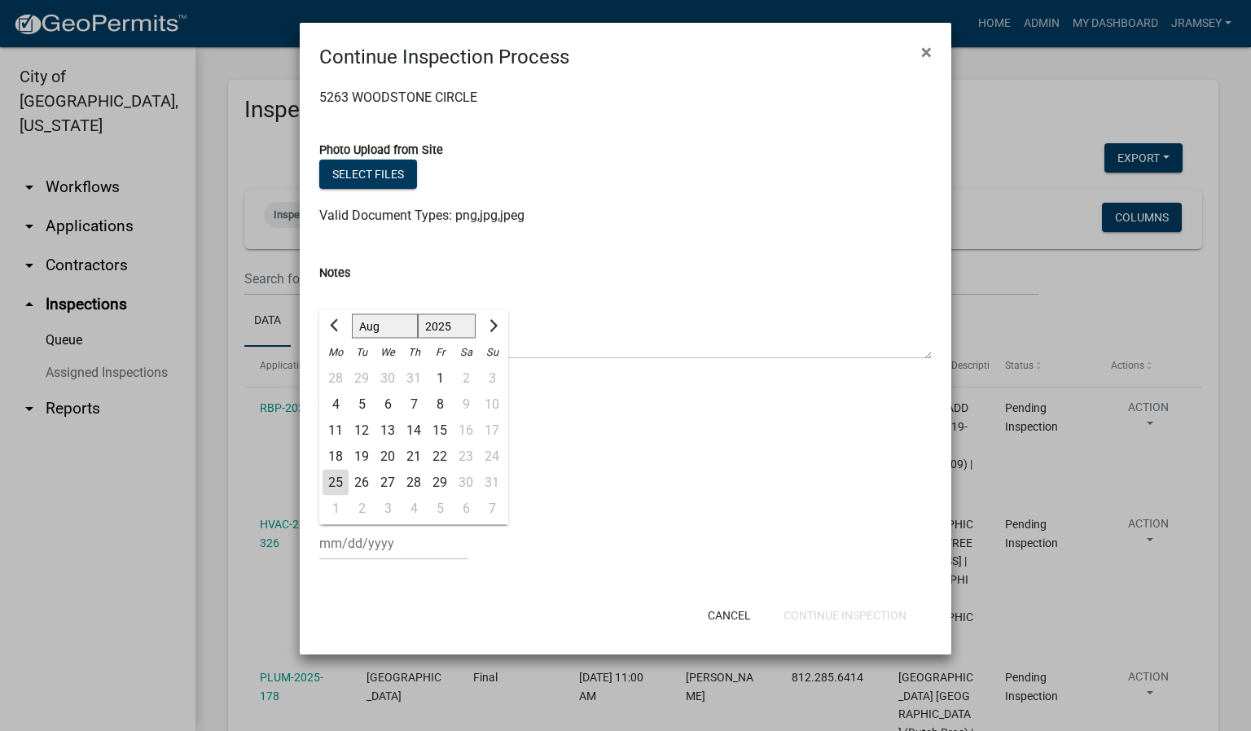
click at [335, 482] on div "25" at bounding box center [336, 483] width 26 height 26
type input "[DATE]"
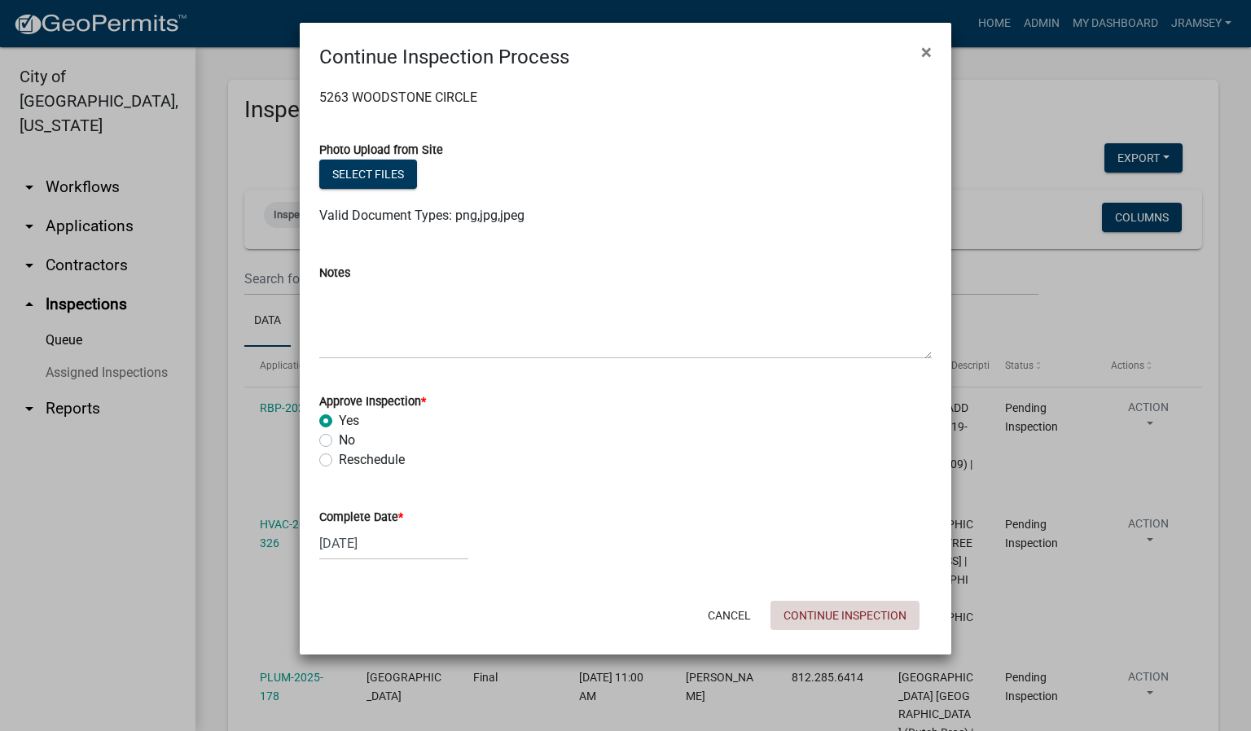
click at [841, 612] on button "Continue Inspection" at bounding box center [845, 615] width 149 height 29
